Goal: Register for event/course

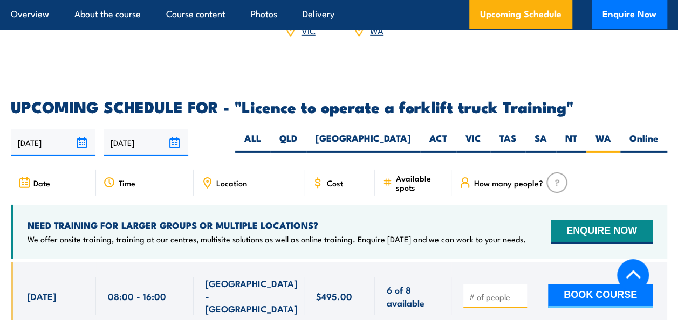
scroll to position [1723, 0]
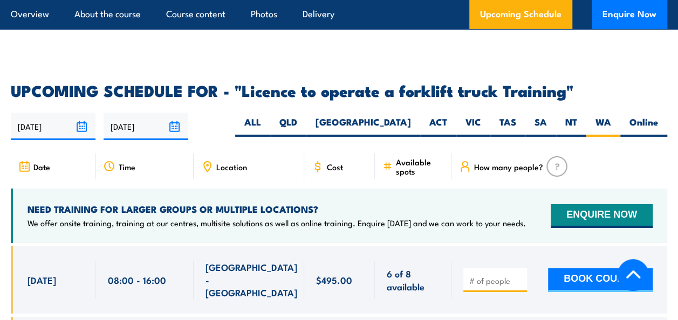
click at [221, 162] on span "Location" at bounding box center [231, 166] width 31 height 9
click at [201, 161] on icon at bounding box center [207, 167] width 12 height 12
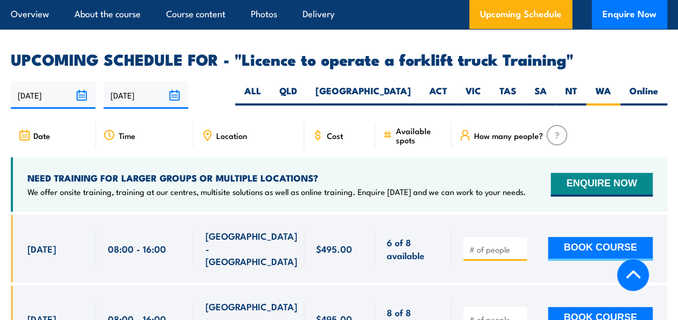
scroll to position [1777, 0]
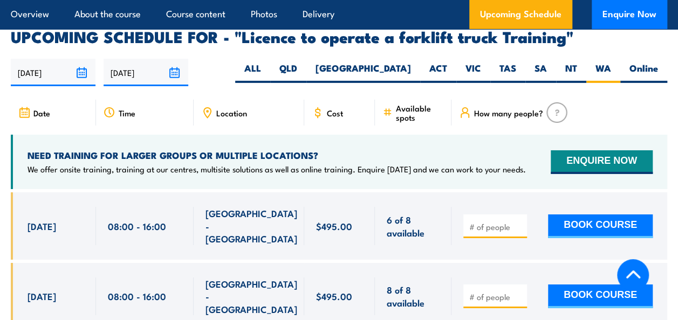
click at [209, 108] on icon at bounding box center [207, 113] width 7 height 10
drag, startPoint x: 209, startPoint y: 82, endPoint x: 217, endPoint y: 82, distance: 7.6
click at [210, 107] on icon at bounding box center [207, 113] width 12 height 12
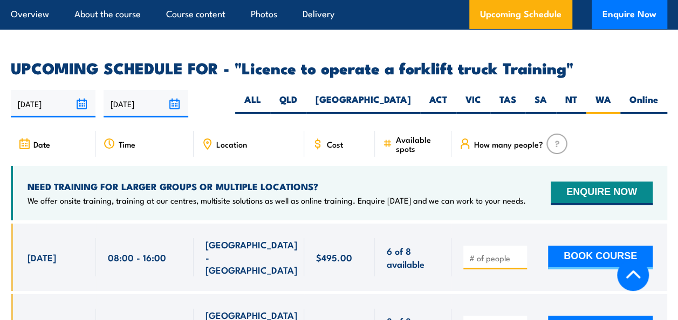
scroll to position [1723, 0]
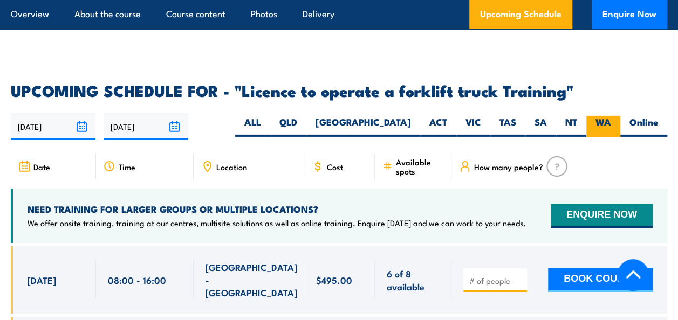
click at [605, 116] on label "WA" at bounding box center [603, 126] width 34 height 21
click at [611, 116] on input "WA" at bounding box center [614, 119] width 7 height 7
click at [496, 162] on span "How many people?" at bounding box center [508, 166] width 69 height 9
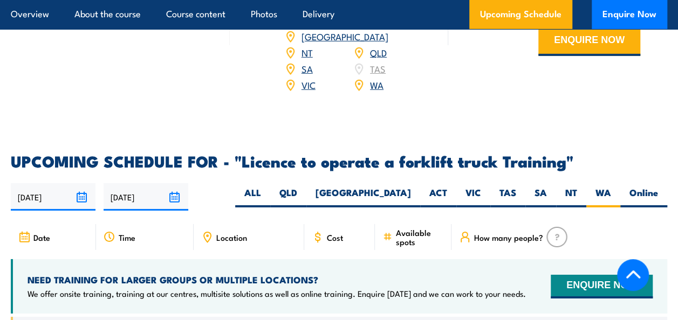
scroll to position [1669, 0]
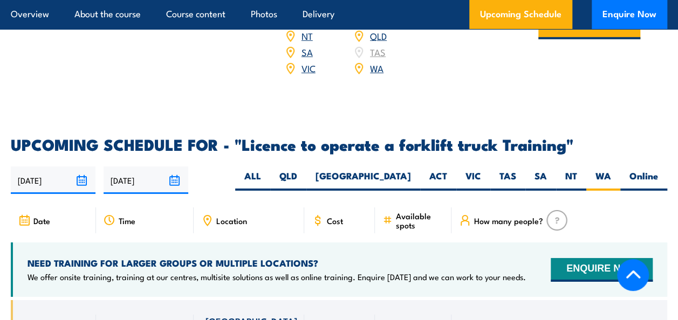
click at [84, 167] on input "[DATE]" at bounding box center [53, 180] width 85 height 27
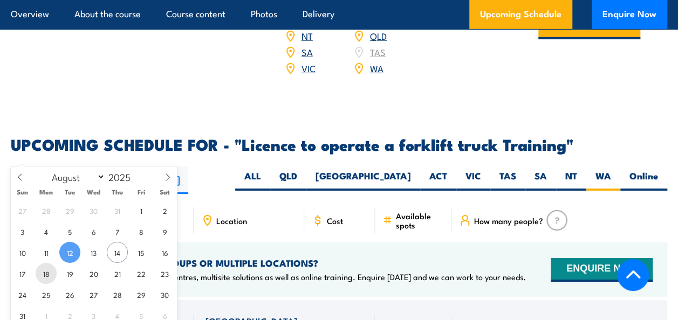
click at [43, 273] on span "18" at bounding box center [46, 273] width 21 height 21
type input "[DATE]"
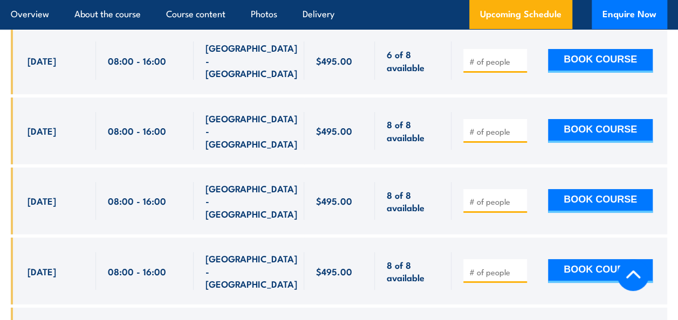
scroll to position [1939, 0]
